Goal: Task Accomplishment & Management: Manage account settings

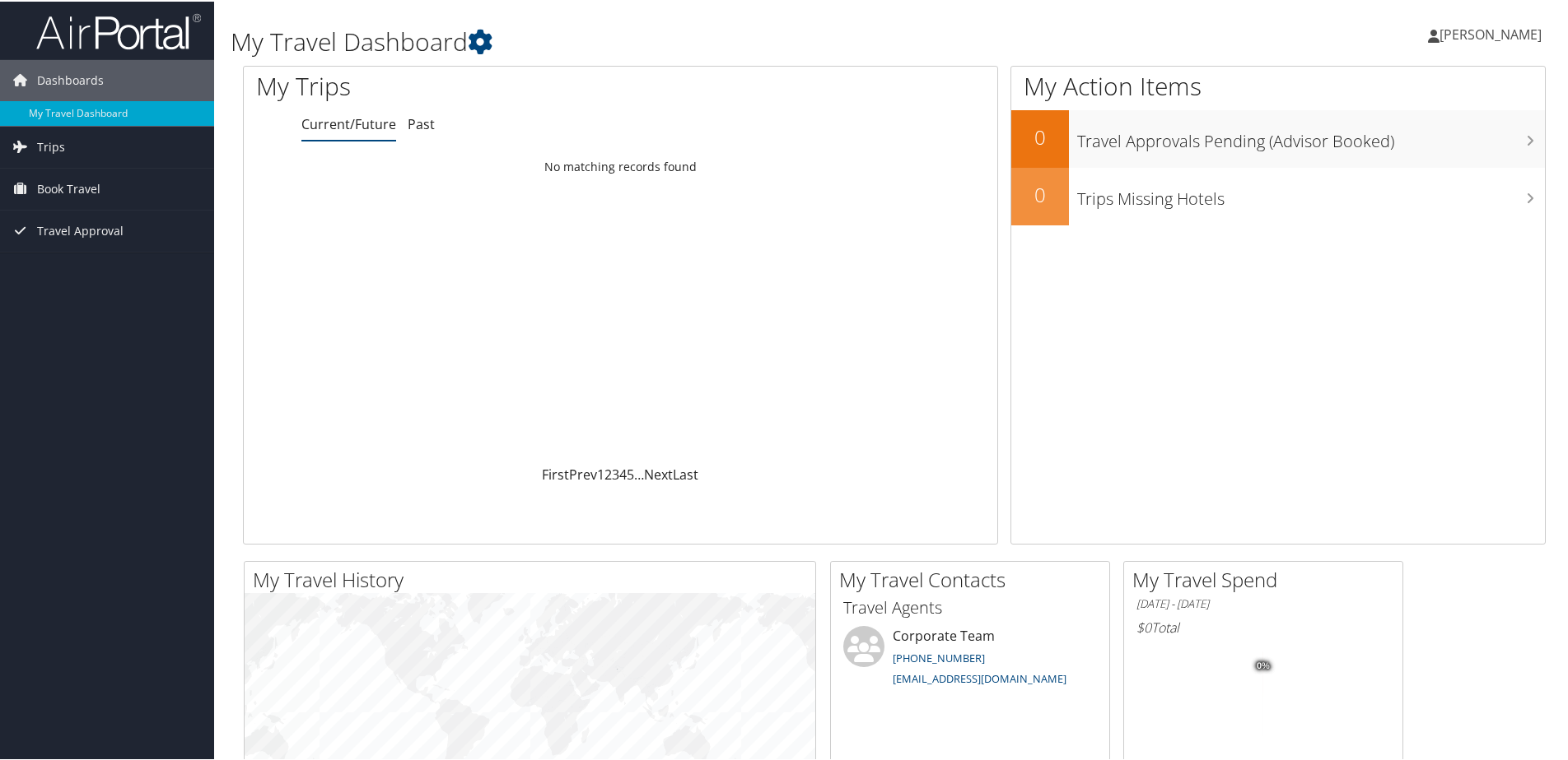
click at [1475, 33] on span "[PERSON_NAME]" at bounding box center [1491, 33] width 102 height 18
click at [1423, 150] on link "View Travel Profile" at bounding box center [1447, 146] width 184 height 28
click at [492, 41] on icon at bounding box center [480, 40] width 25 height 25
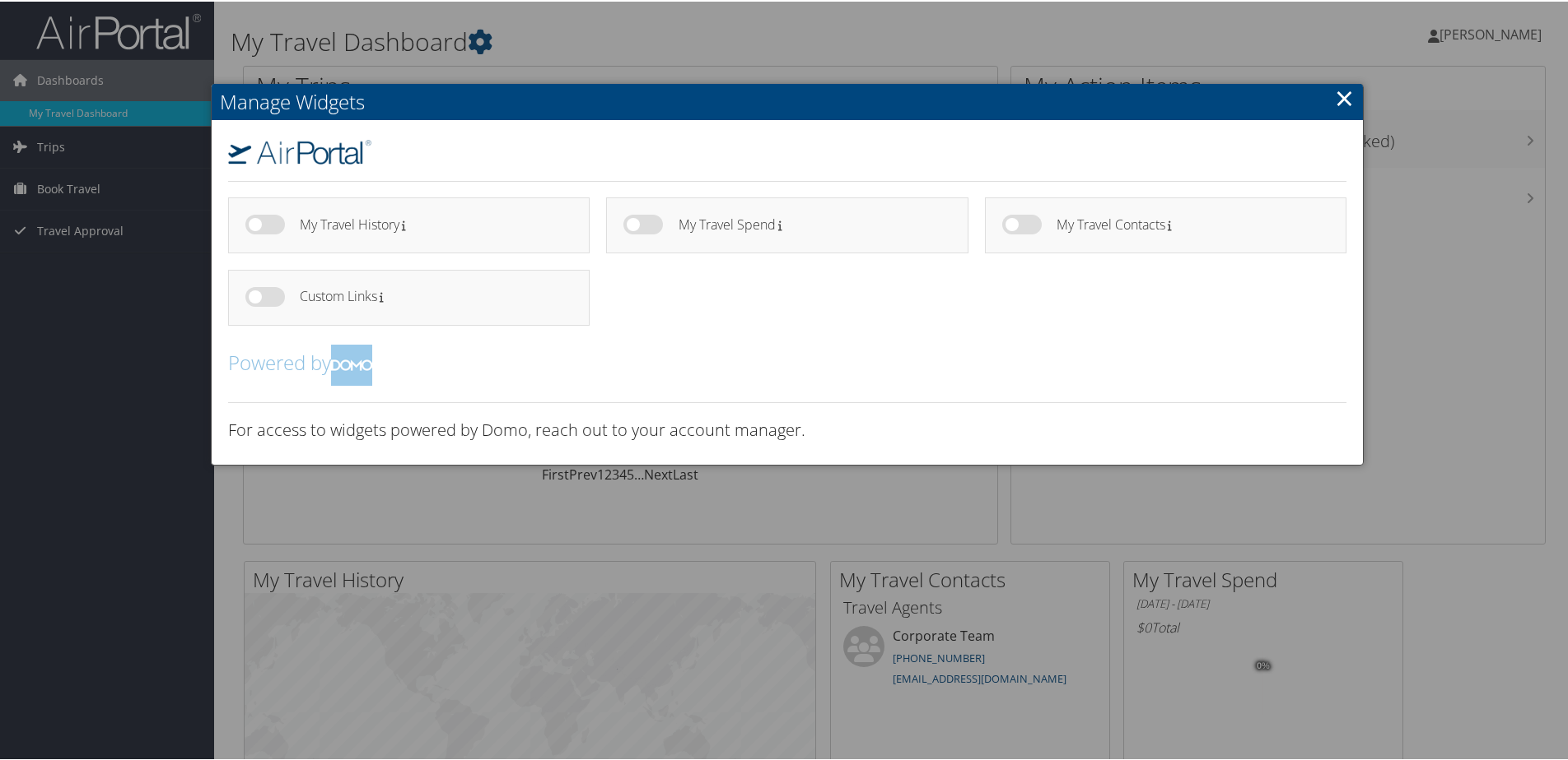
click at [1337, 101] on link "×" at bounding box center [1344, 96] width 19 height 33
